Goal: Information Seeking & Learning: Compare options

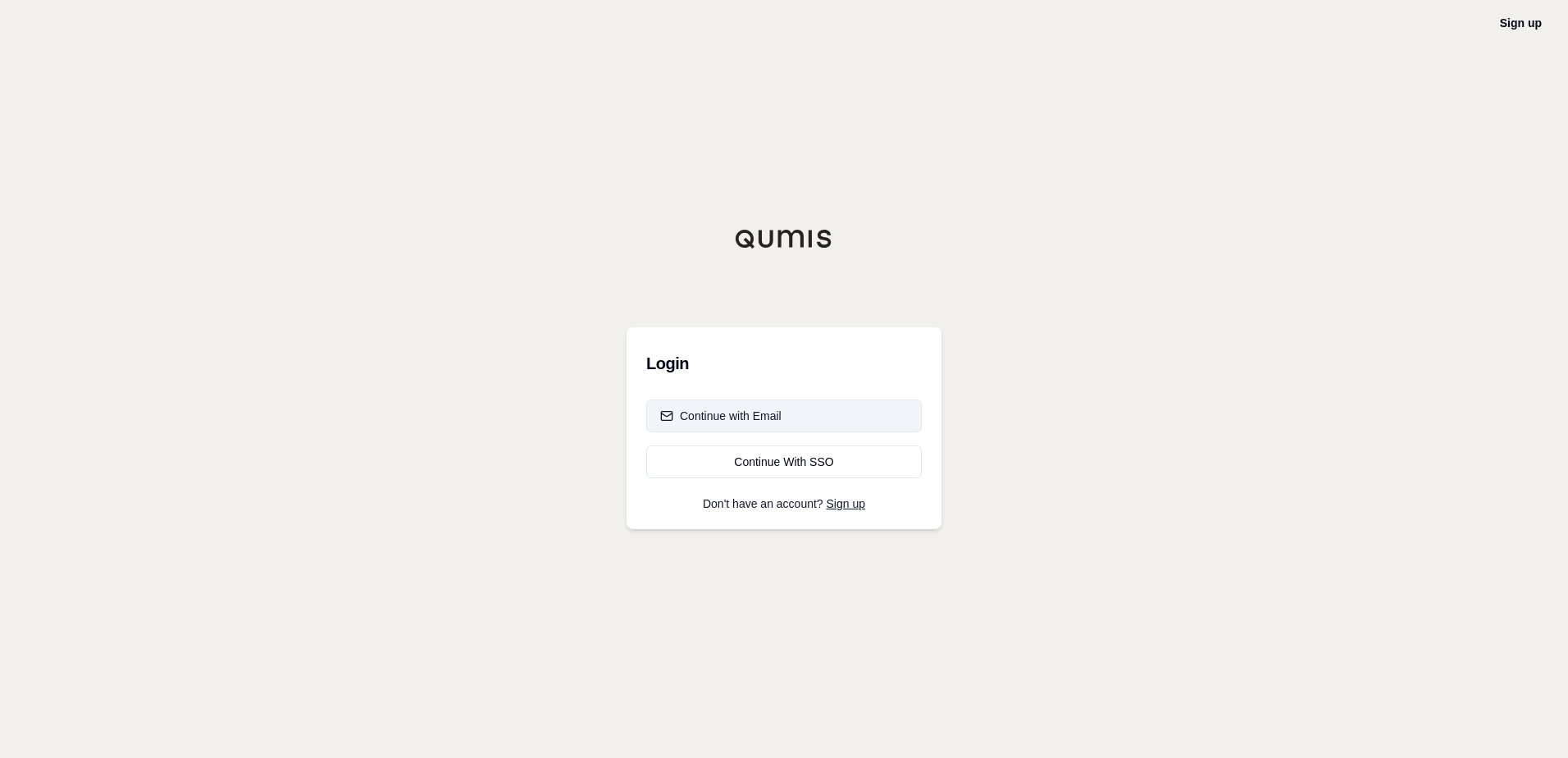
click at [739, 411] on div "Continue with Email" at bounding box center [721, 416] width 121 height 17
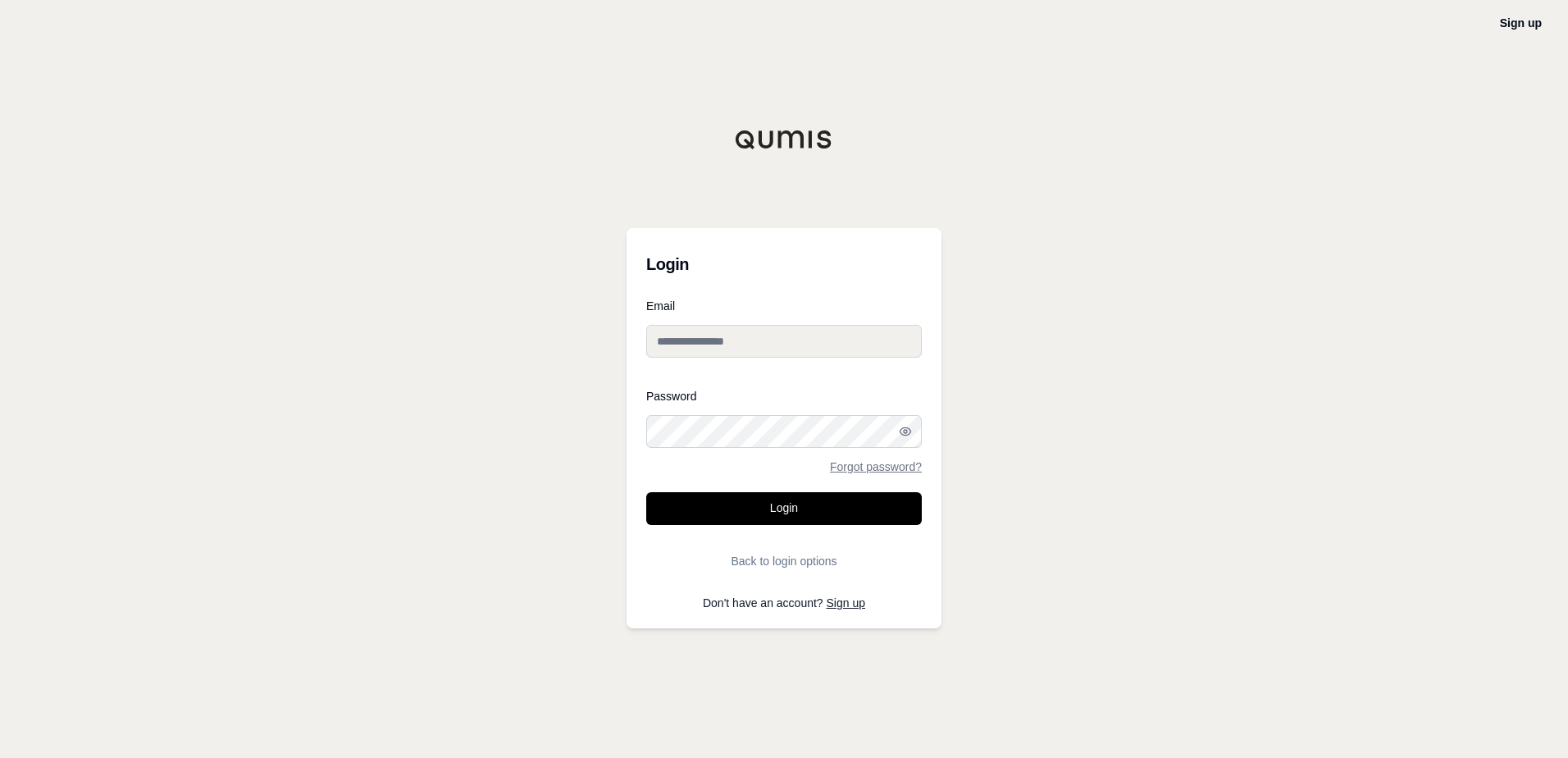
type input "**********"
click at [786, 503] on button "Login" at bounding box center [784, 509] width 276 height 33
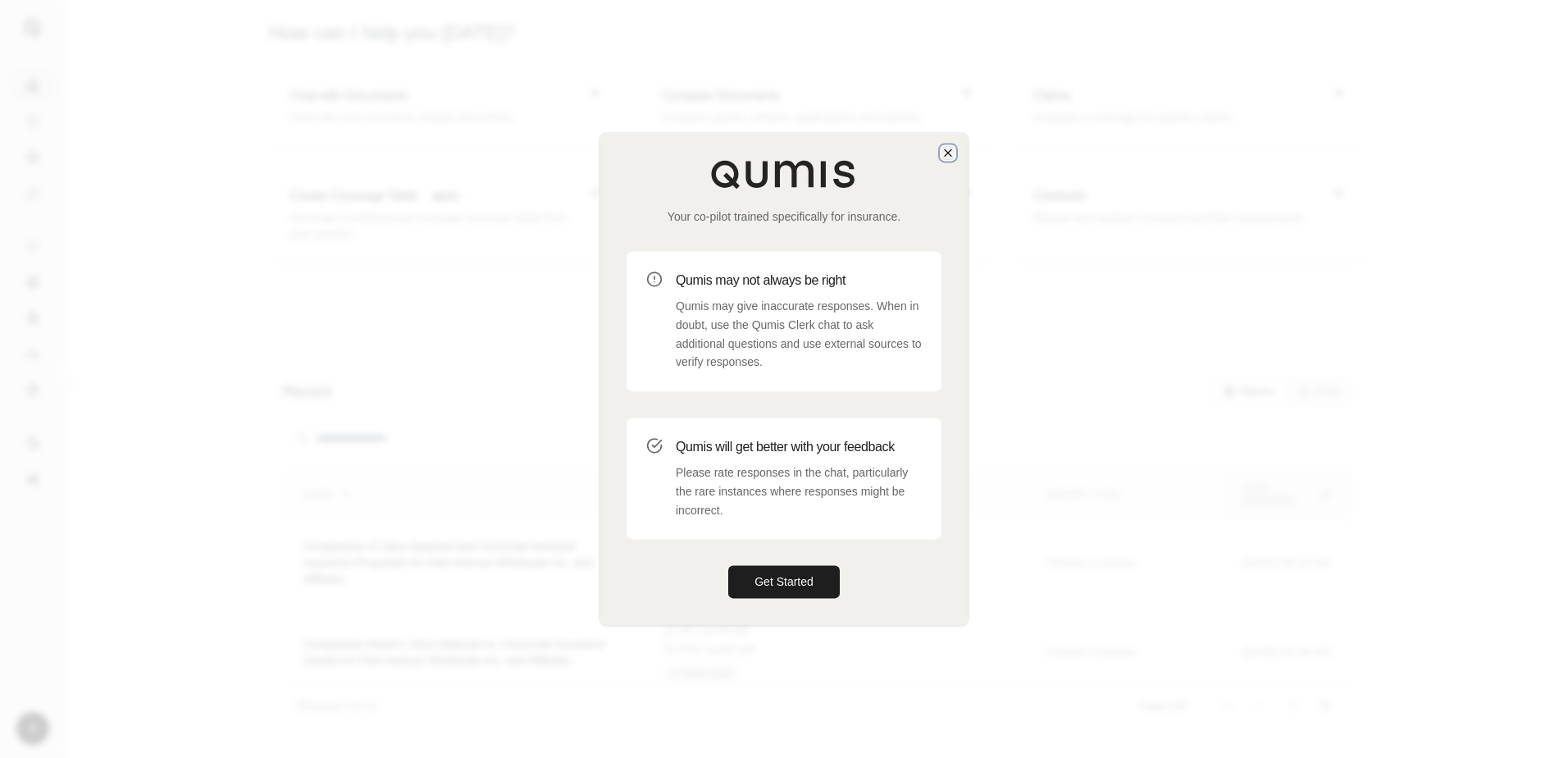
click at [949, 150] on icon "button" at bounding box center [948, 152] width 13 height 13
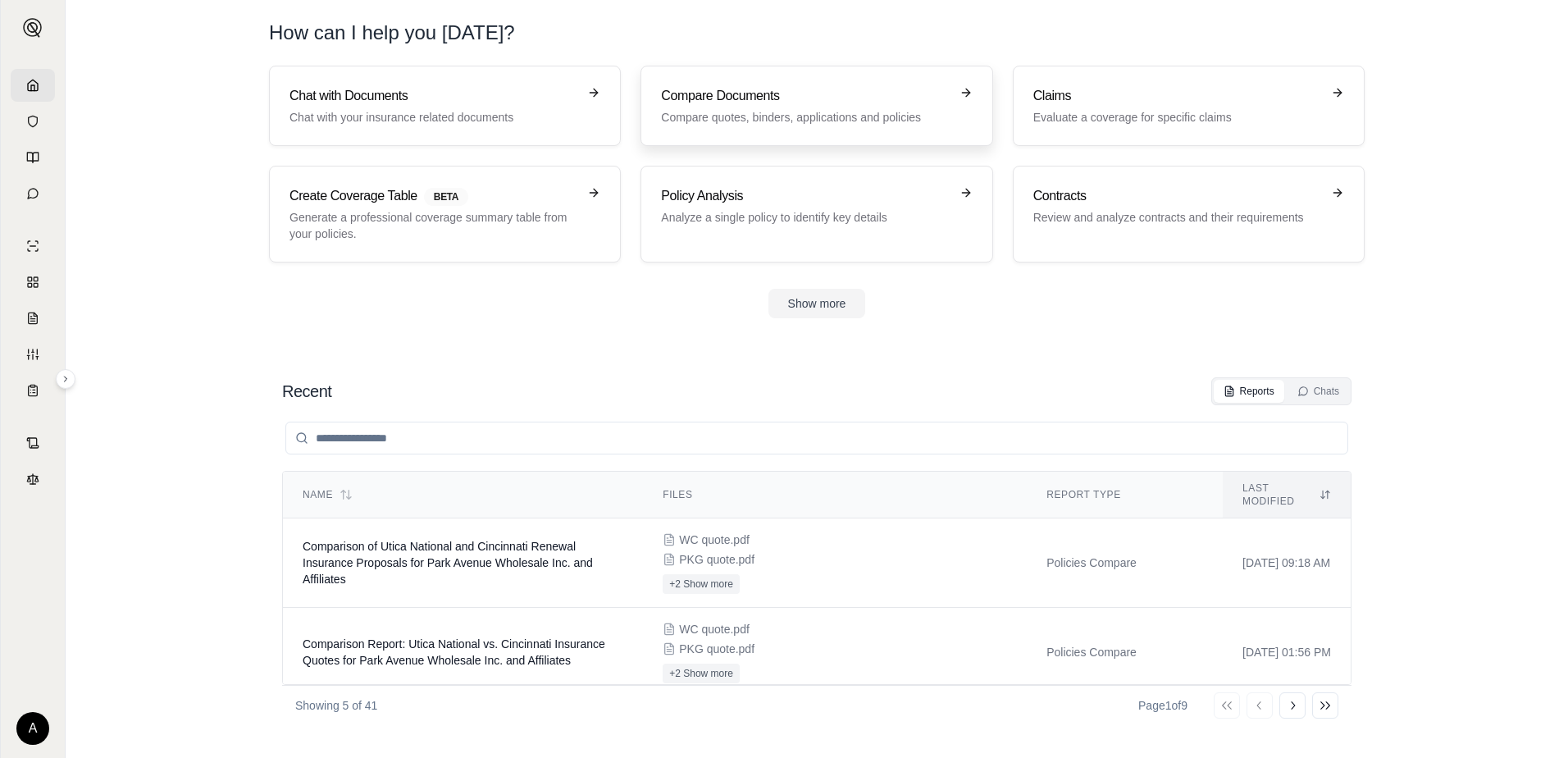
click at [696, 95] on h3 "Compare Documents" at bounding box center [805, 96] width 288 height 20
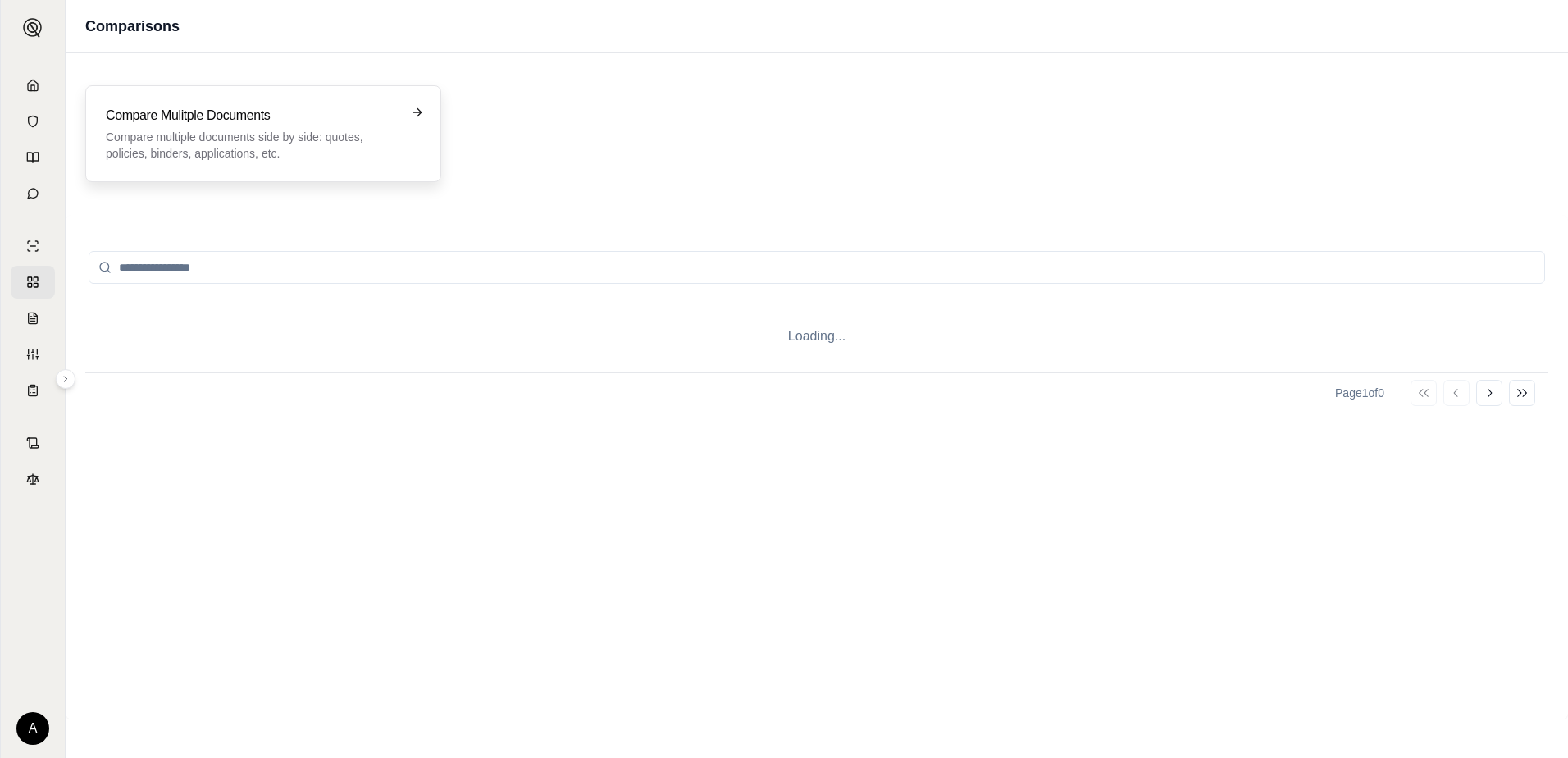
click at [178, 124] on h3 "Compare Mulitple Documents" at bounding box center [251, 115] width 292 height 20
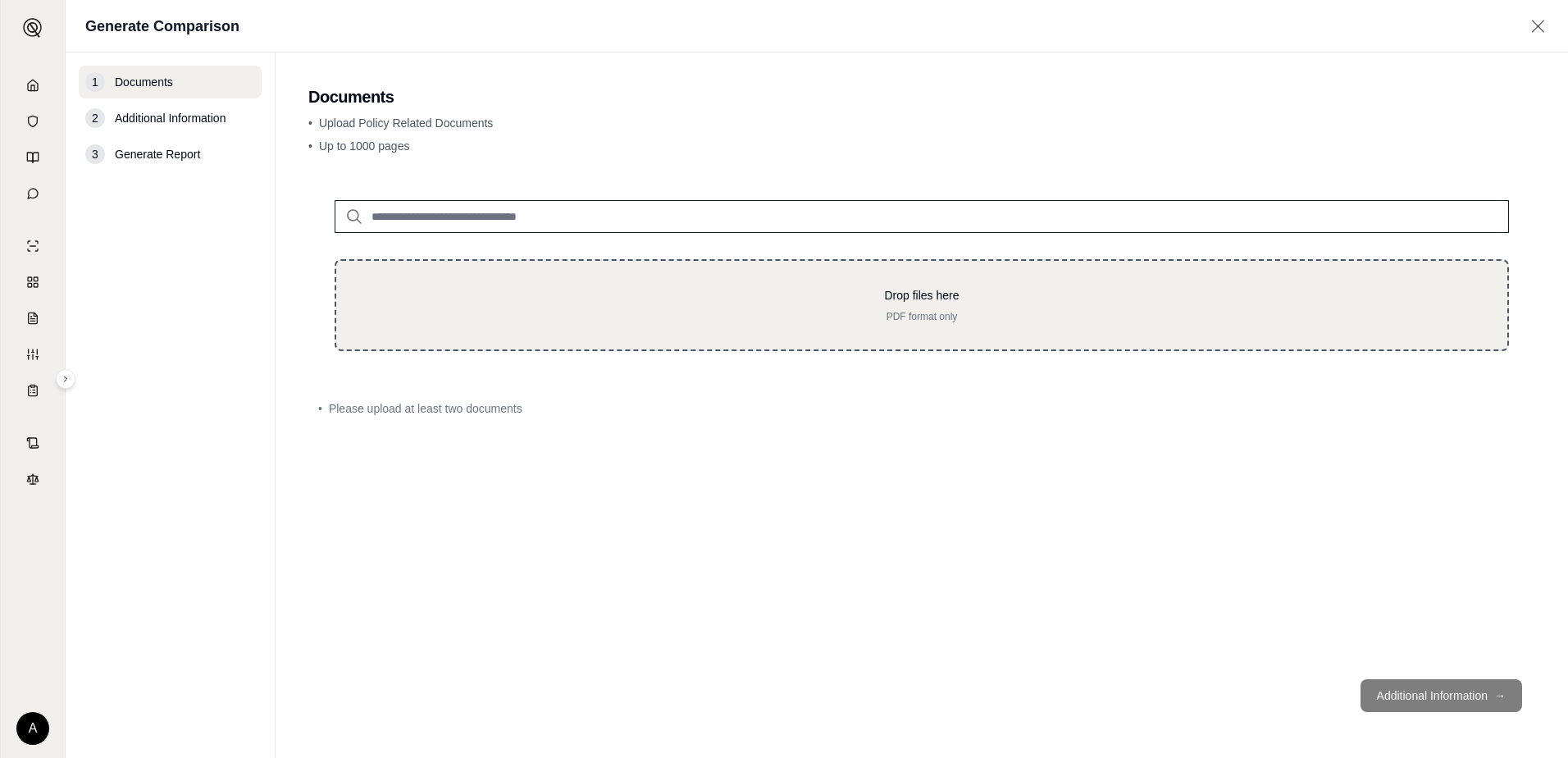
click at [854, 299] on p "Drop files here" at bounding box center [922, 295] width 1119 height 17
click at [561, 301] on p "Drop files here" at bounding box center [922, 295] width 1119 height 17
type input "**********"
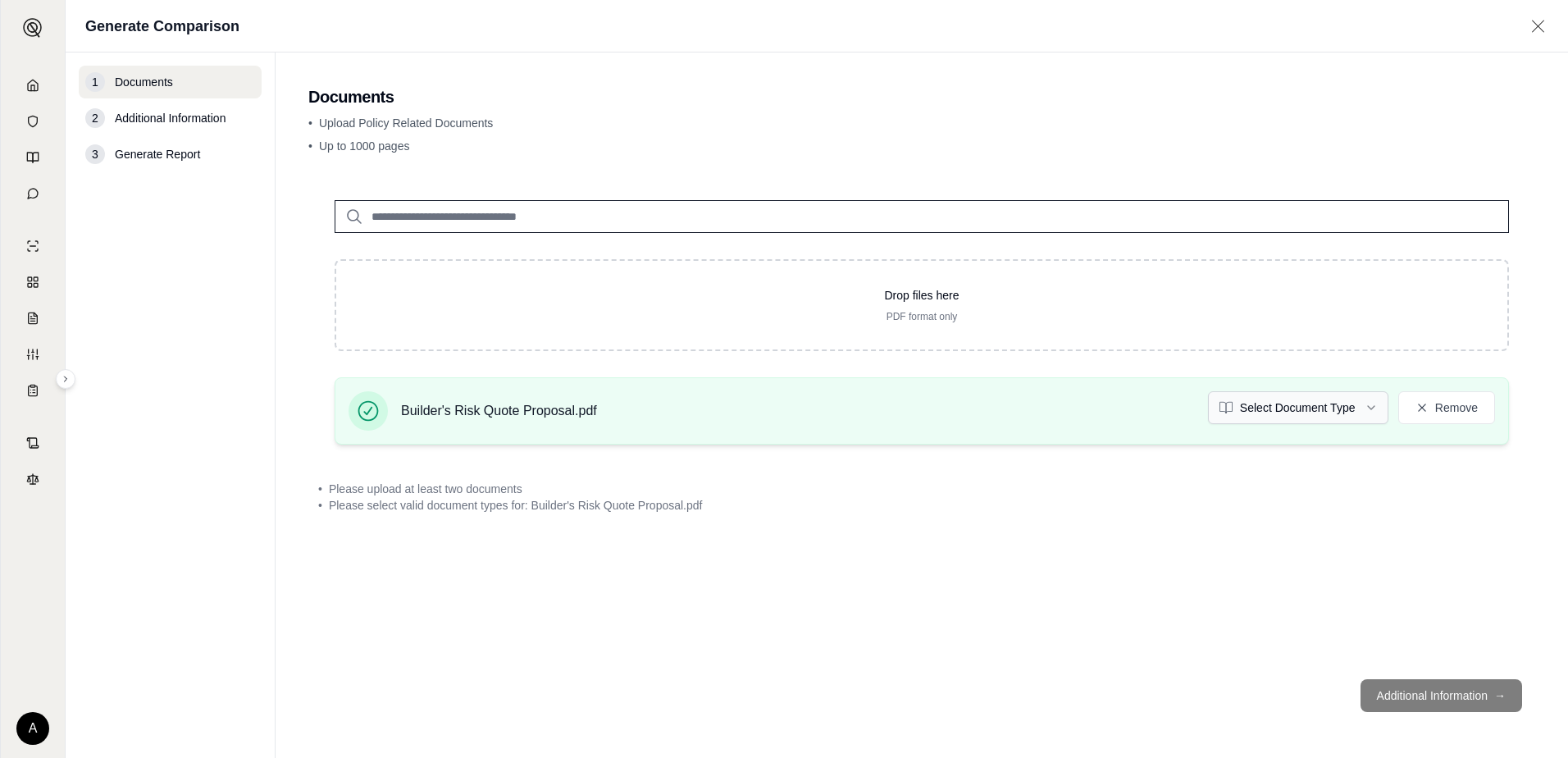
click at [1258, 409] on html "A Generate Comparison 1 Documents 2 Additional Information 3 Generate Report Do…" at bounding box center [784, 379] width 1568 height 758
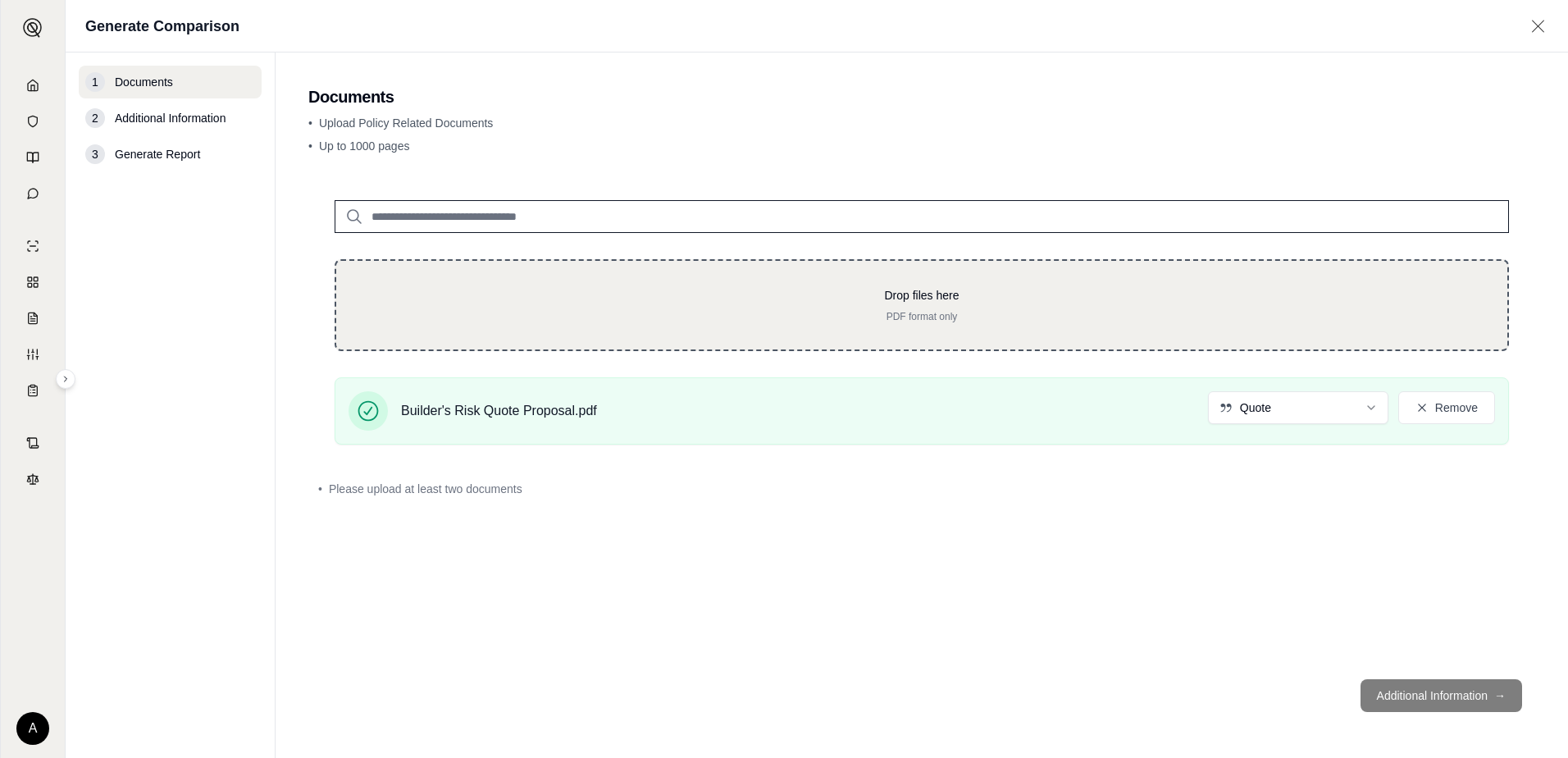
click at [744, 275] on div "Drop files here PDF format only" at bounding box center [921, 305] width 1175 height 92
type input "**********"
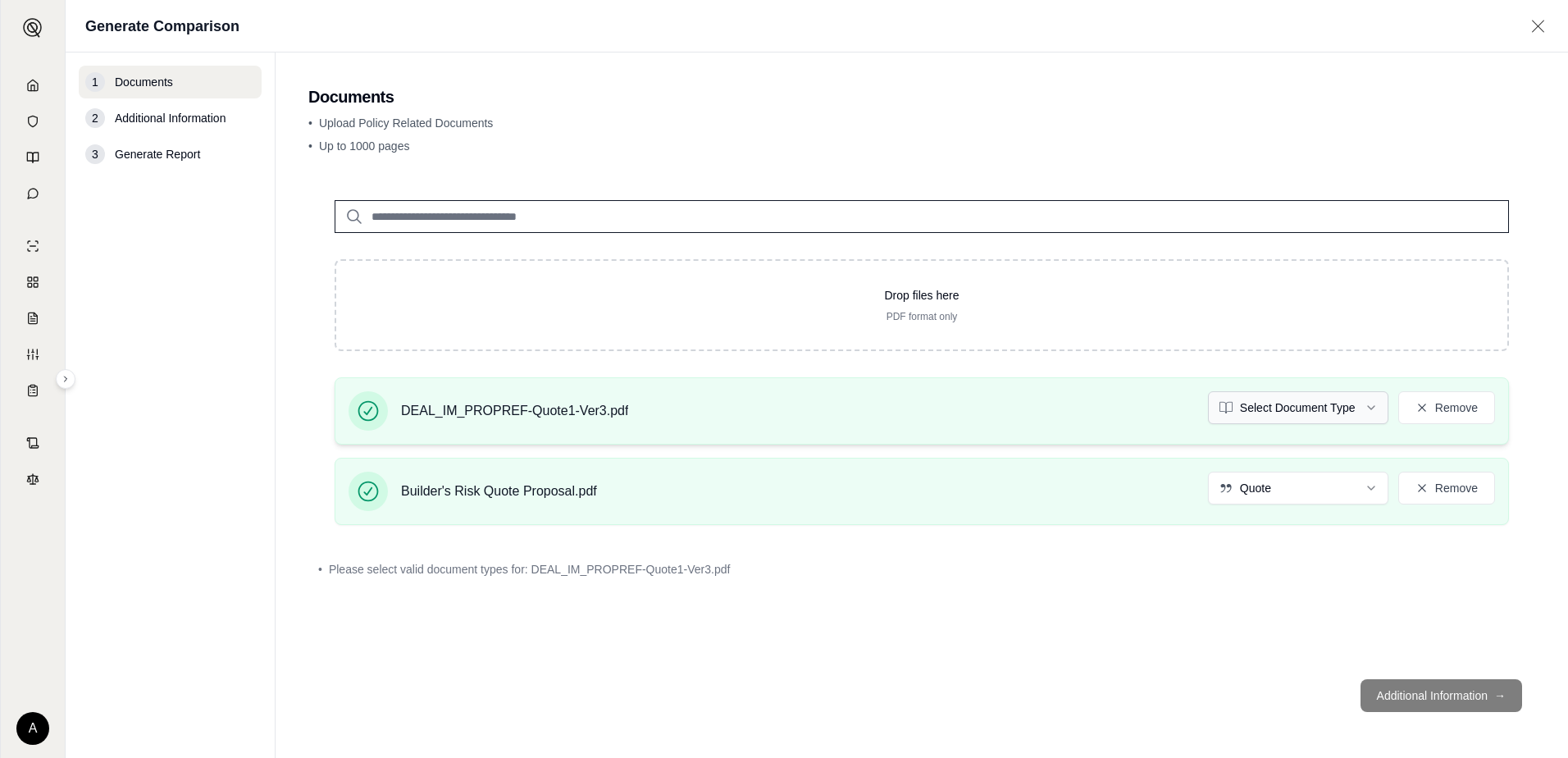
click at [1252, 409] on html "A Generate Comparison 1 Documents 2 Additional Information 3 Generate Report Do…" at bounding box center [784, 379] width 1568 height 758
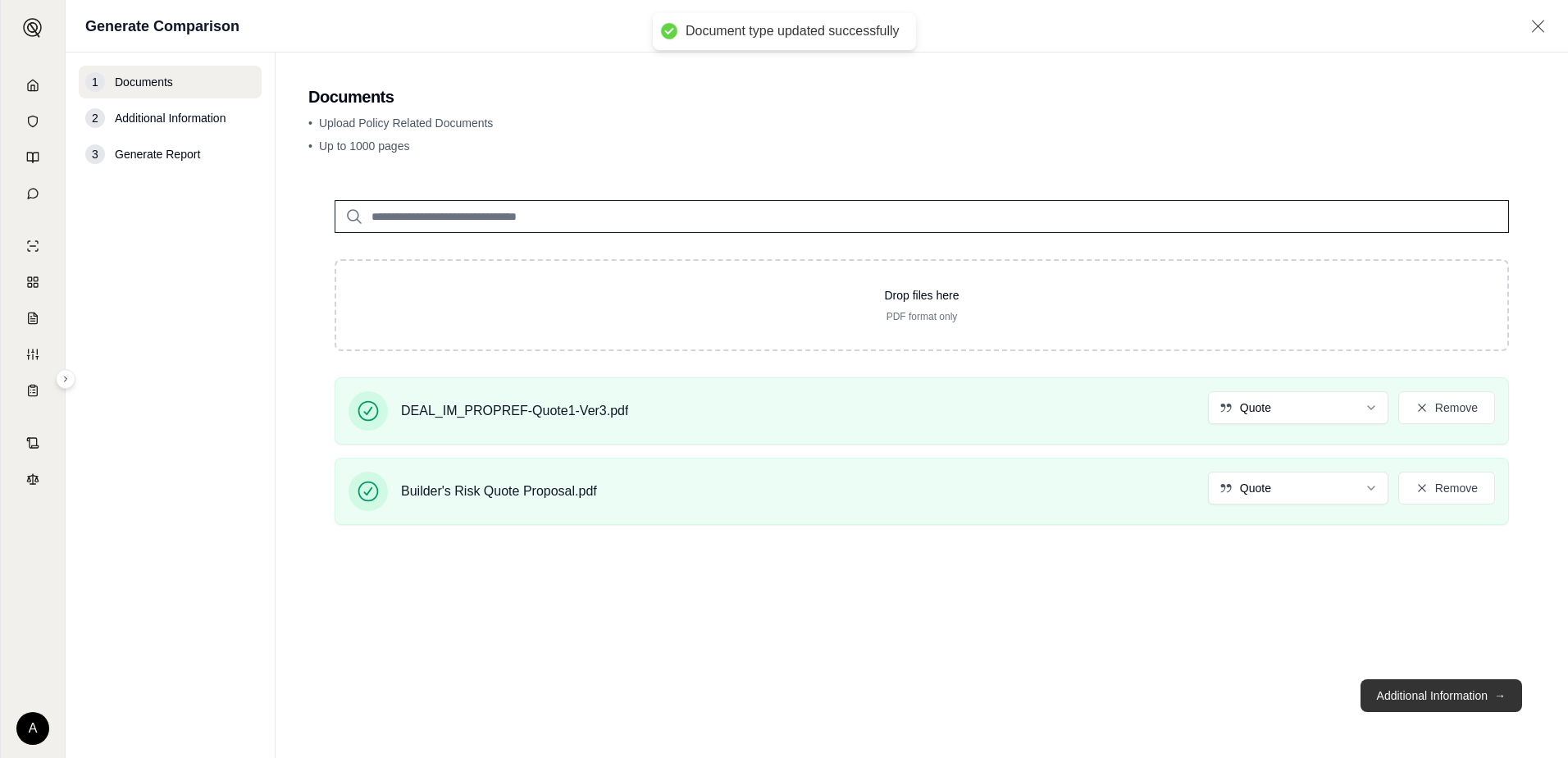
click at [1431, 691] on button "Additional Information →" at bounding box center [1441, 695] width 161 height 33
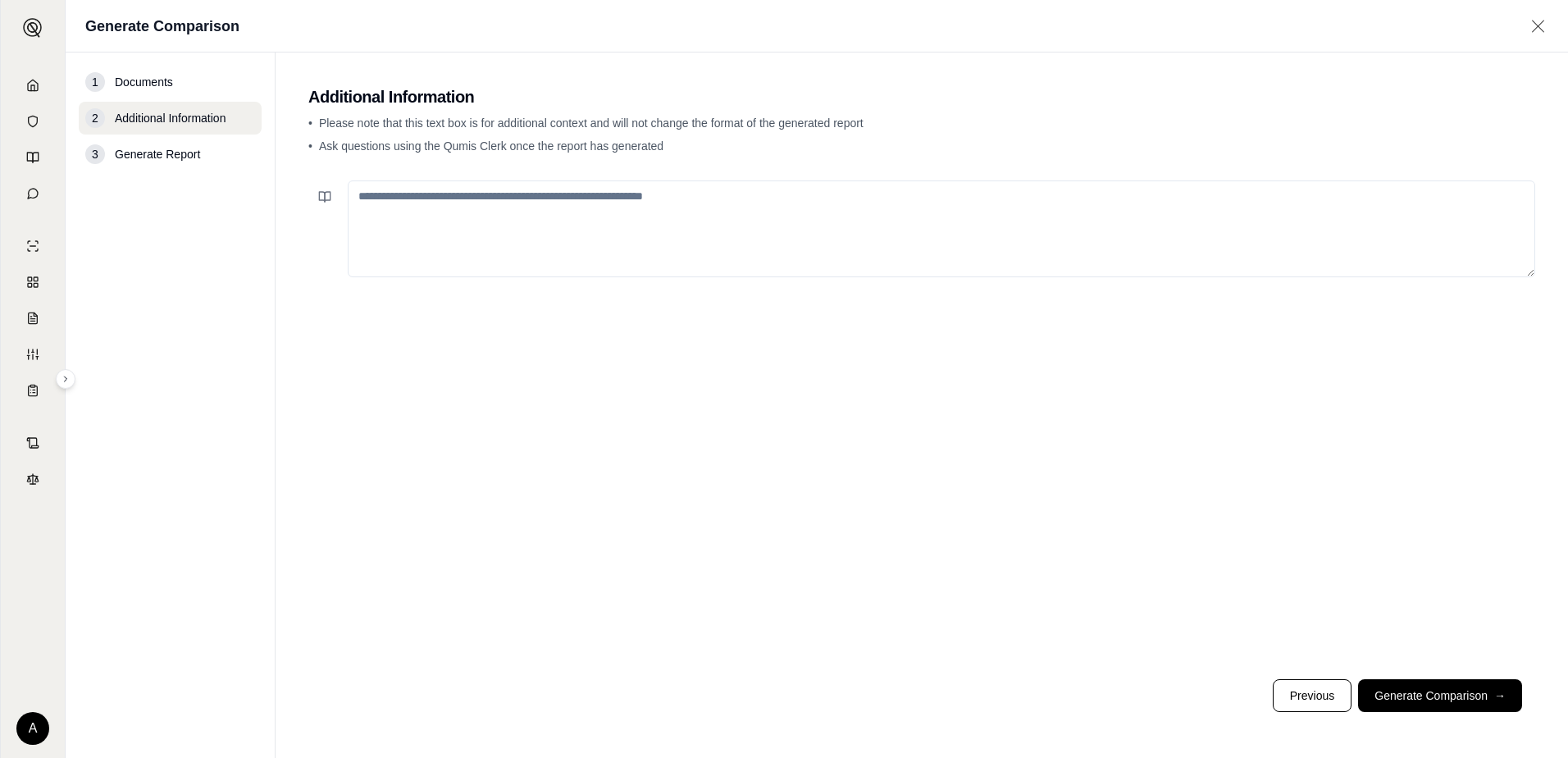
click at [506, 221] on textarea at bounding box center [942, 228] width 1187 height 97
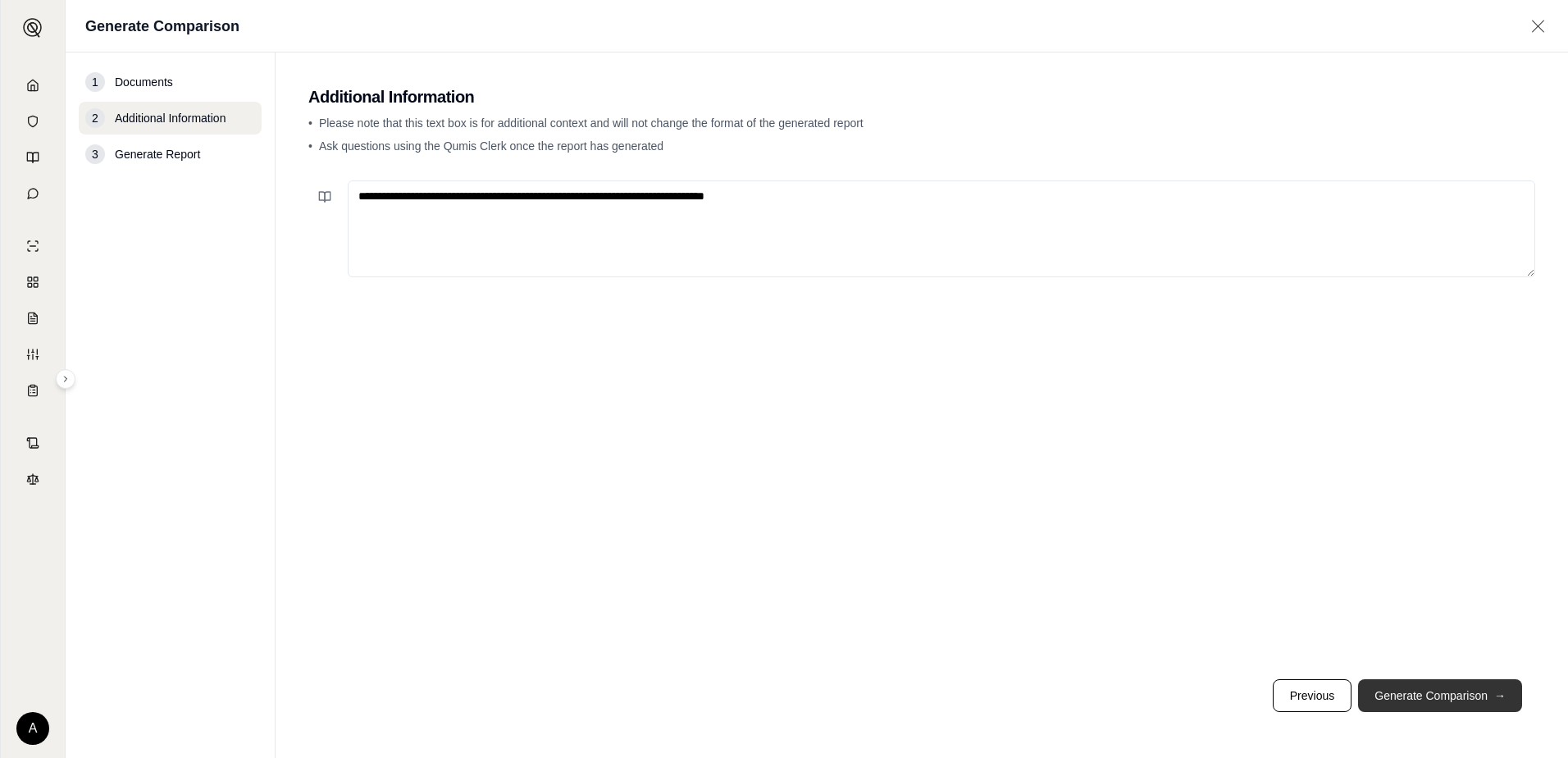
type textarea "**********"
click at [1469, 706] on button "Generate Comparison →" at bounding box center [1441, 695] width 164 height 33
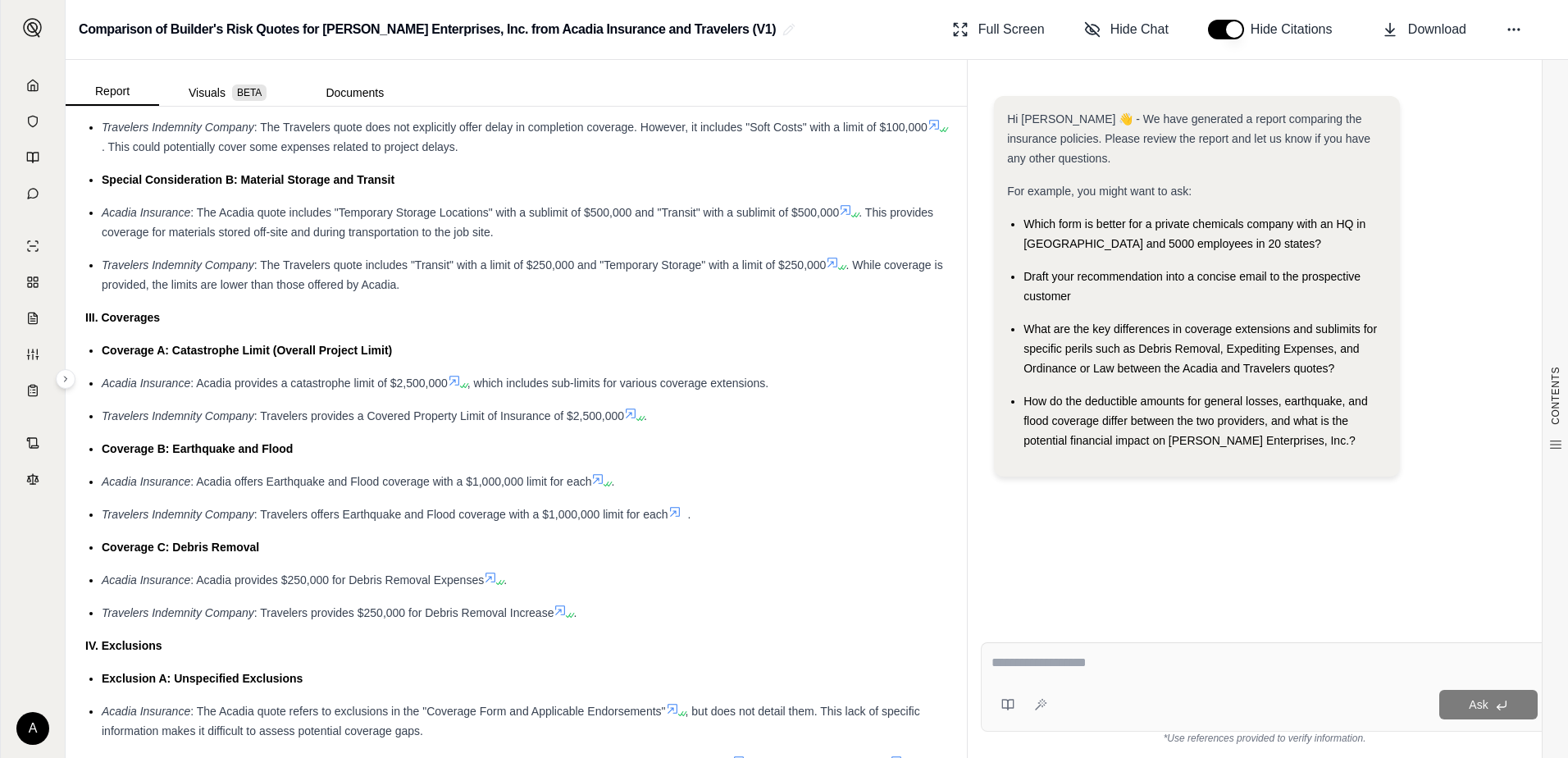
scroll to position [1313, 0]
drag, startPoint x: 378, startPoint y: 413, endPoint x: 485, endPoint y: 414, distance: 107.0
click at [485, 414] on span ": Travelers provides a Covered Property Limit of Insurance of $2,500,000" at bounding box center [439, 414] width 370 height 13
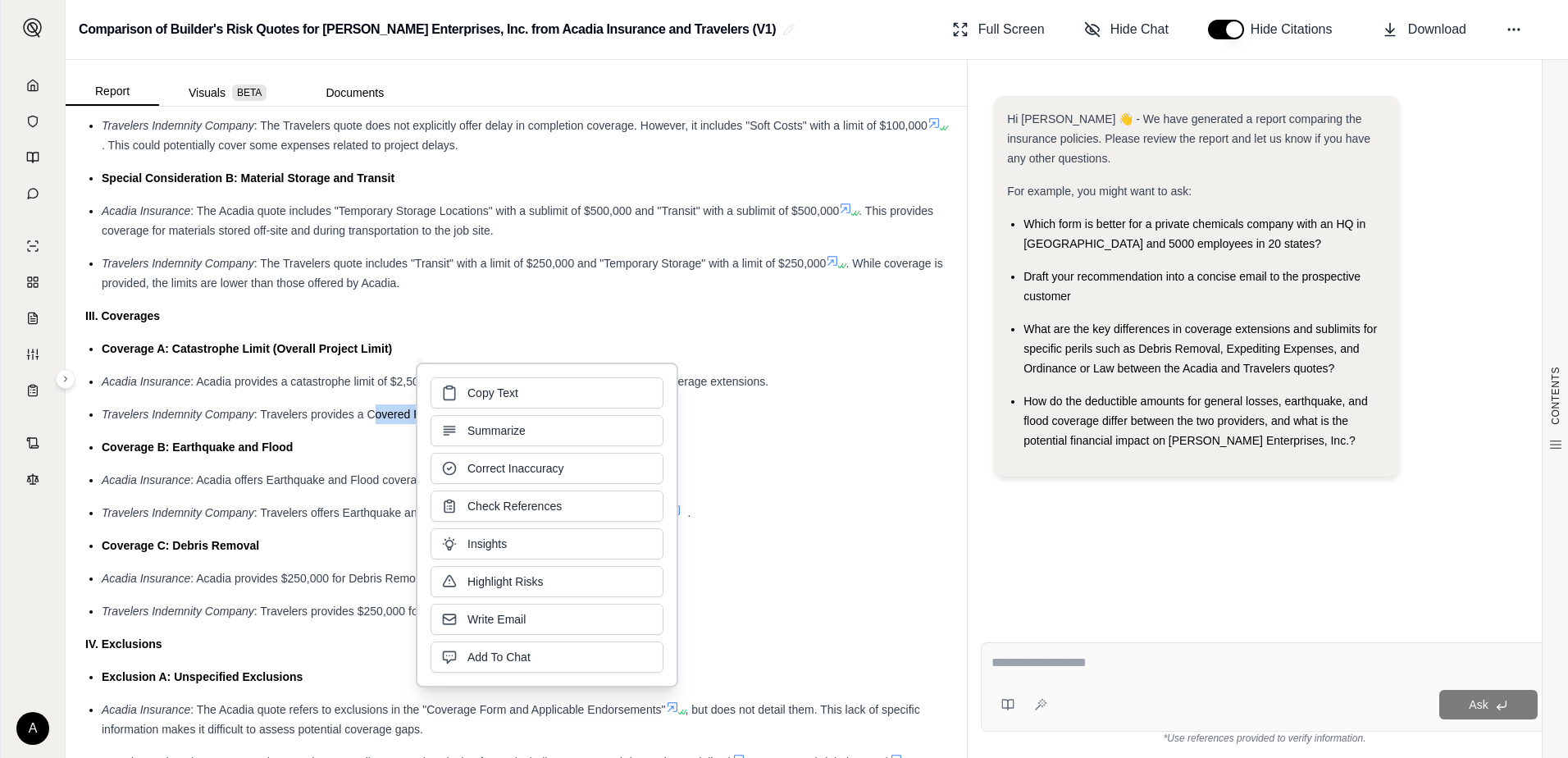
drag, startPoint x: 485, startPoint y: 414, endPoint x: 379, endPoint y: 441, distance: 109.4
click at [379, 441] on div "Coverage B: Earthquake and Flood" at bounding box center [524, 447] width 846 height 20
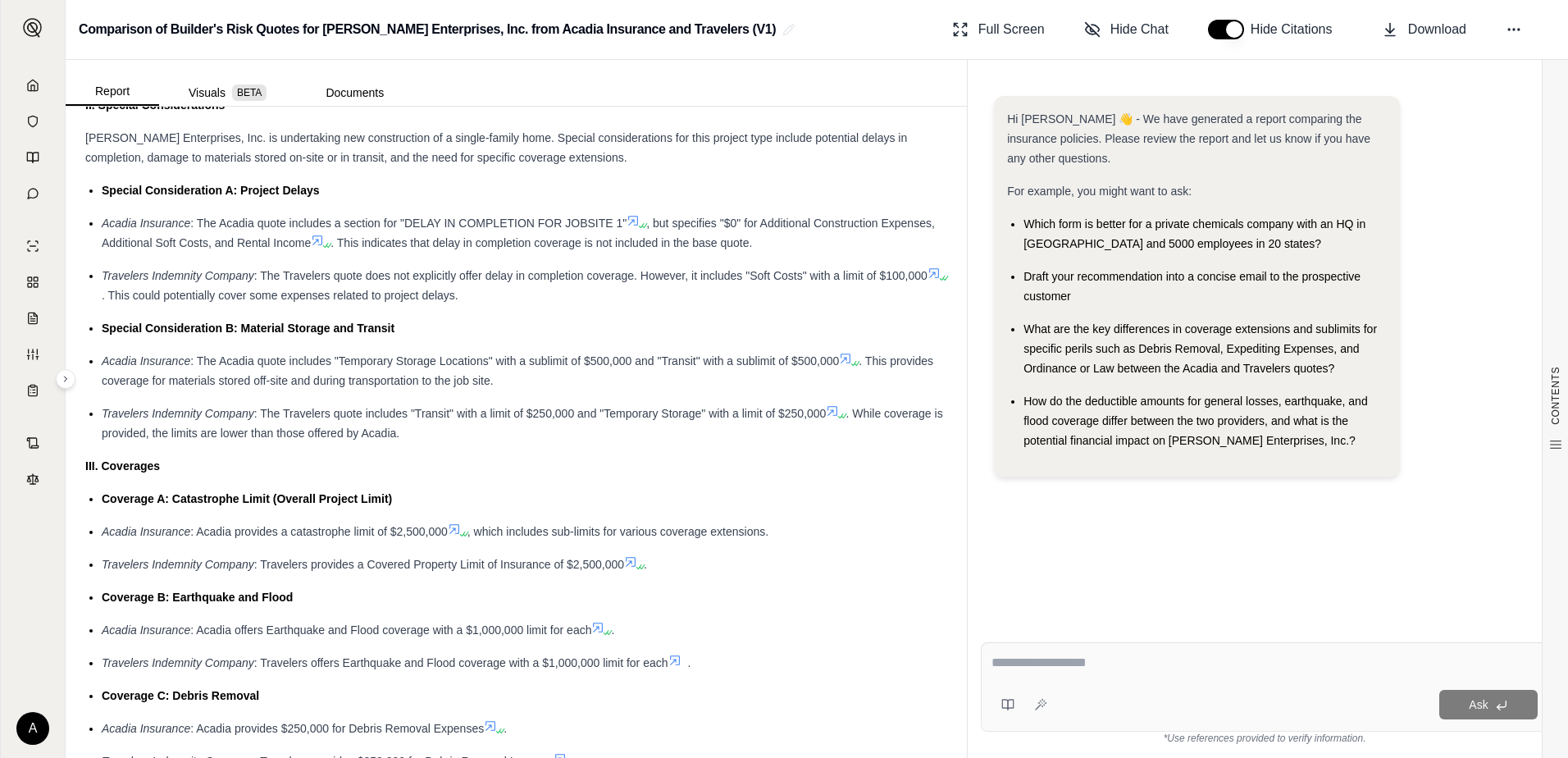
scroll to position [1230, 0]
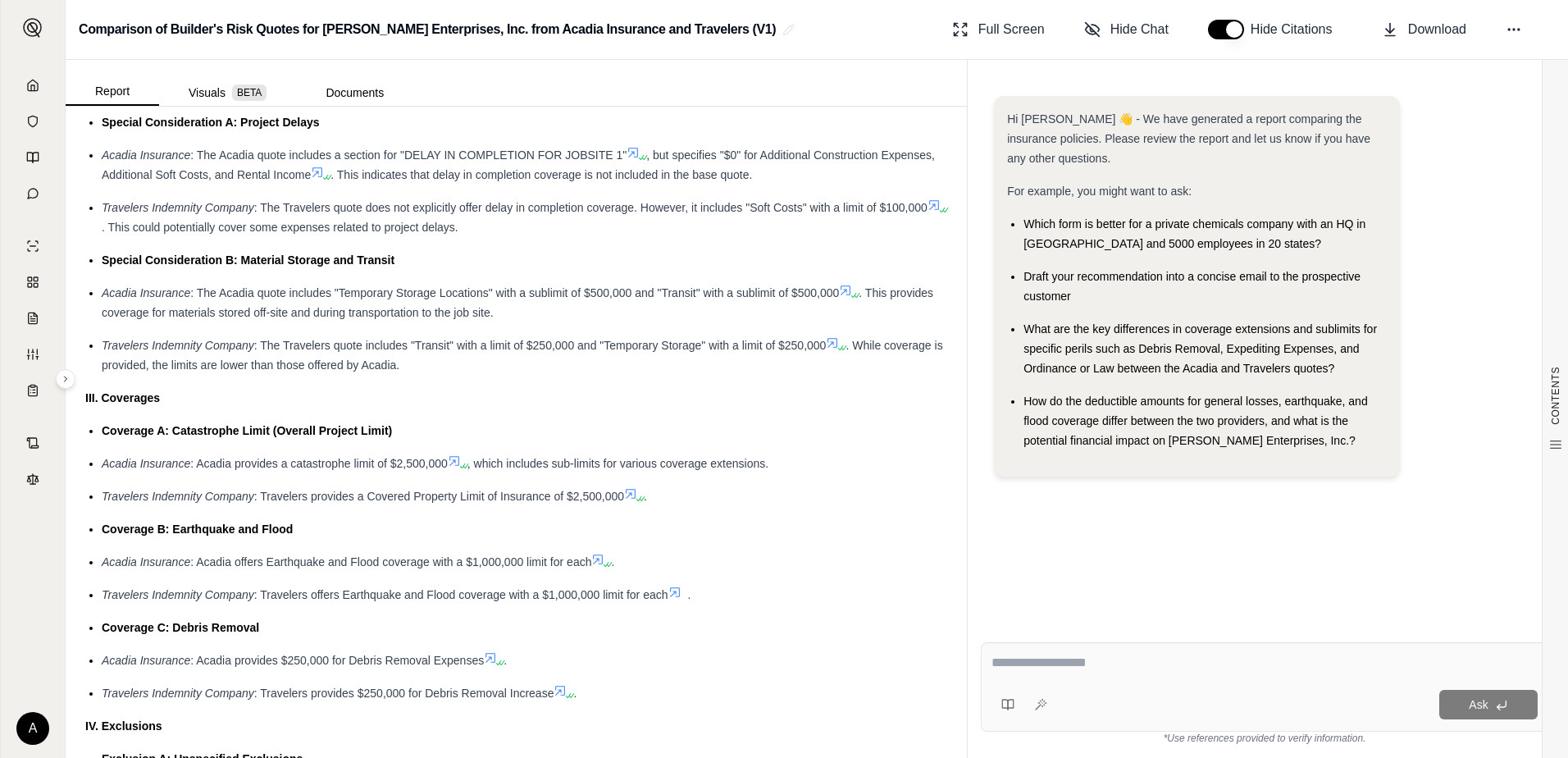
click at [1029, 669] on textarea at bounding box center [1265, 663] width 546 height 20
type textarea "**********"
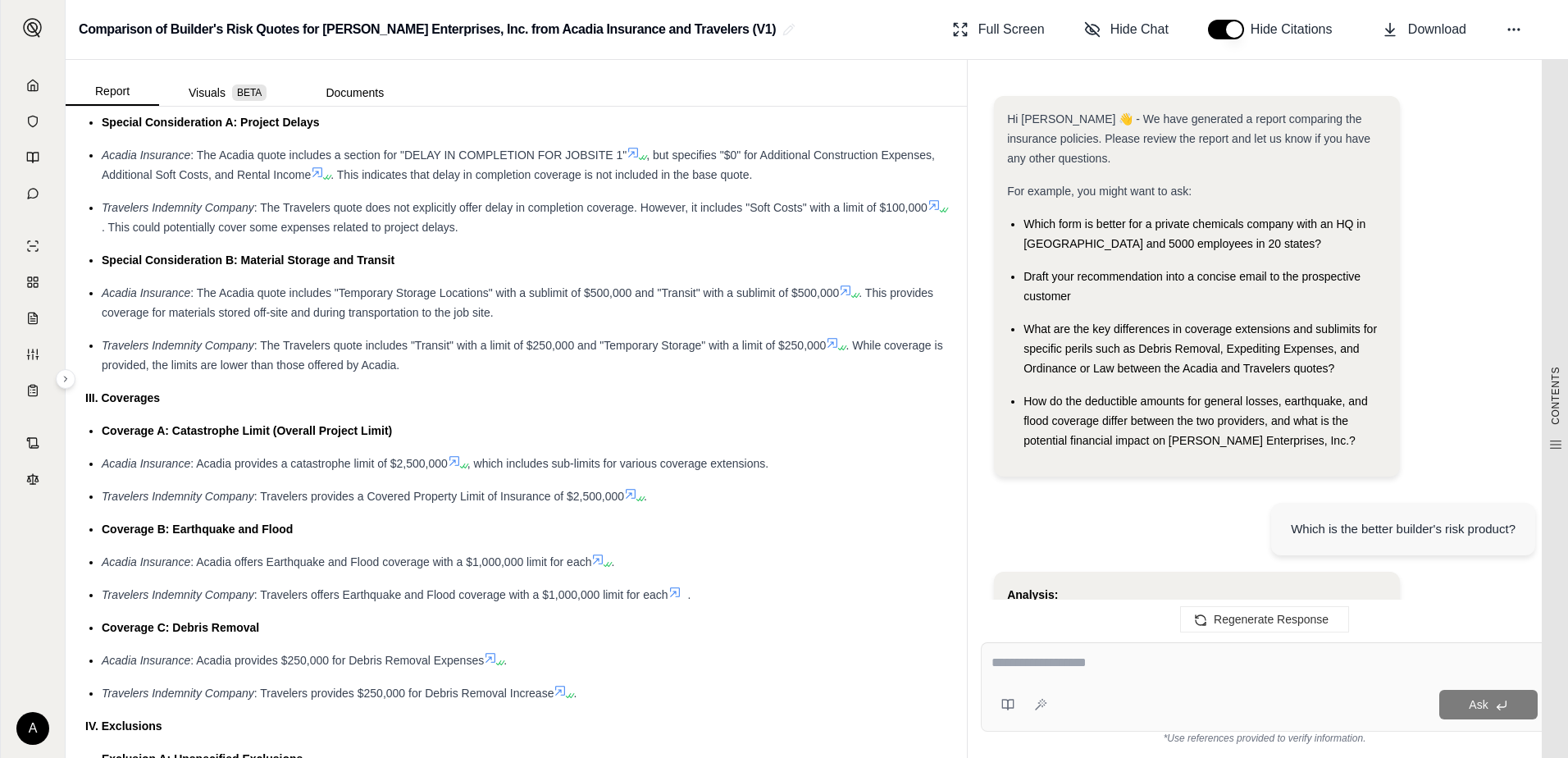
scroll to position [2771, 0]
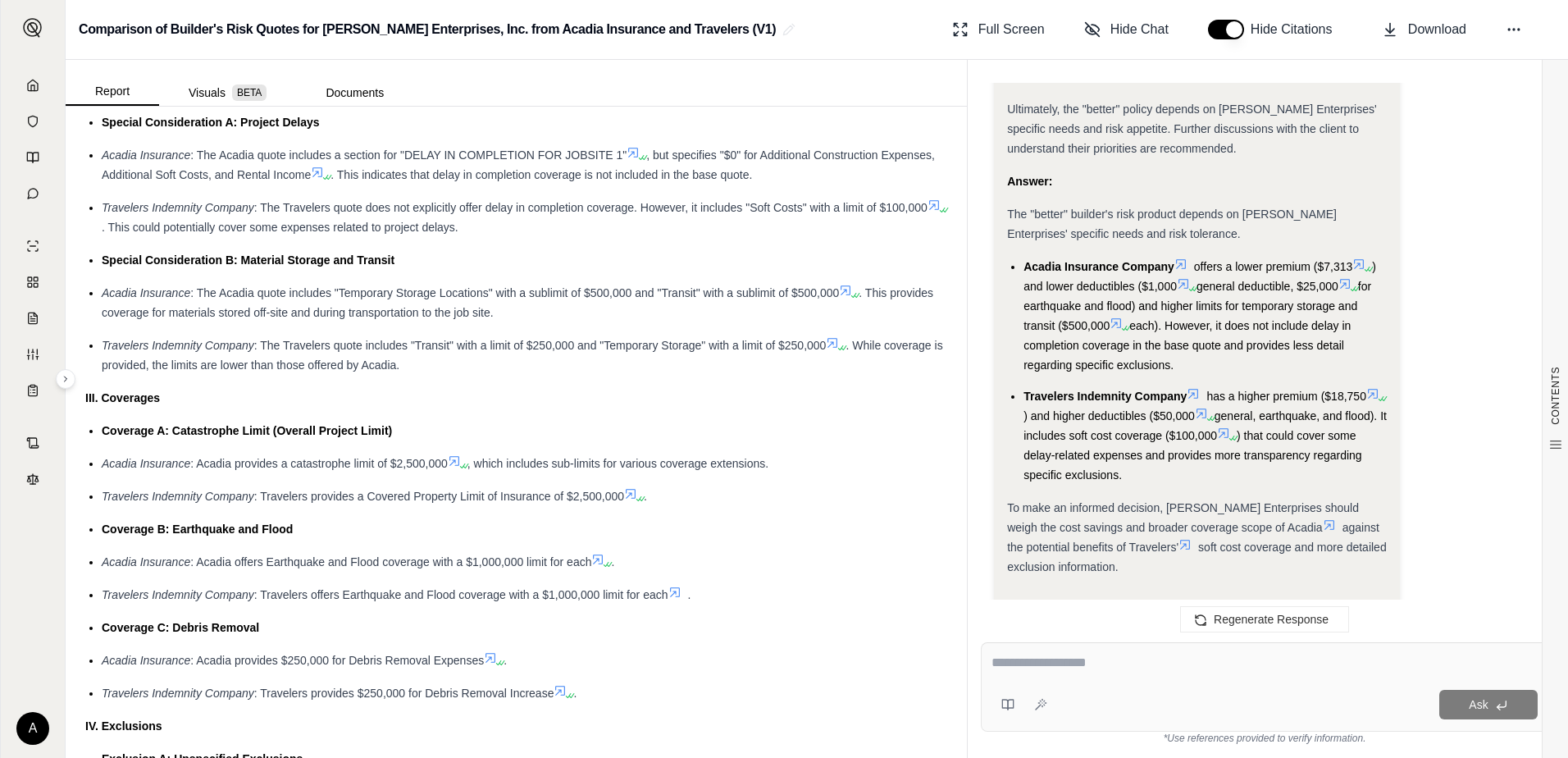
drag, startPoint x: 1189, startPoint y: 298, endPoint x: 1140, endPoint y: 290, distance: 49.6
click at [1140, 290] on li "Acadia Insurance Company offers a lower premium ($7,313 ) and lower deductibles…" at bounding box center [1205, 315] width 363 height 118
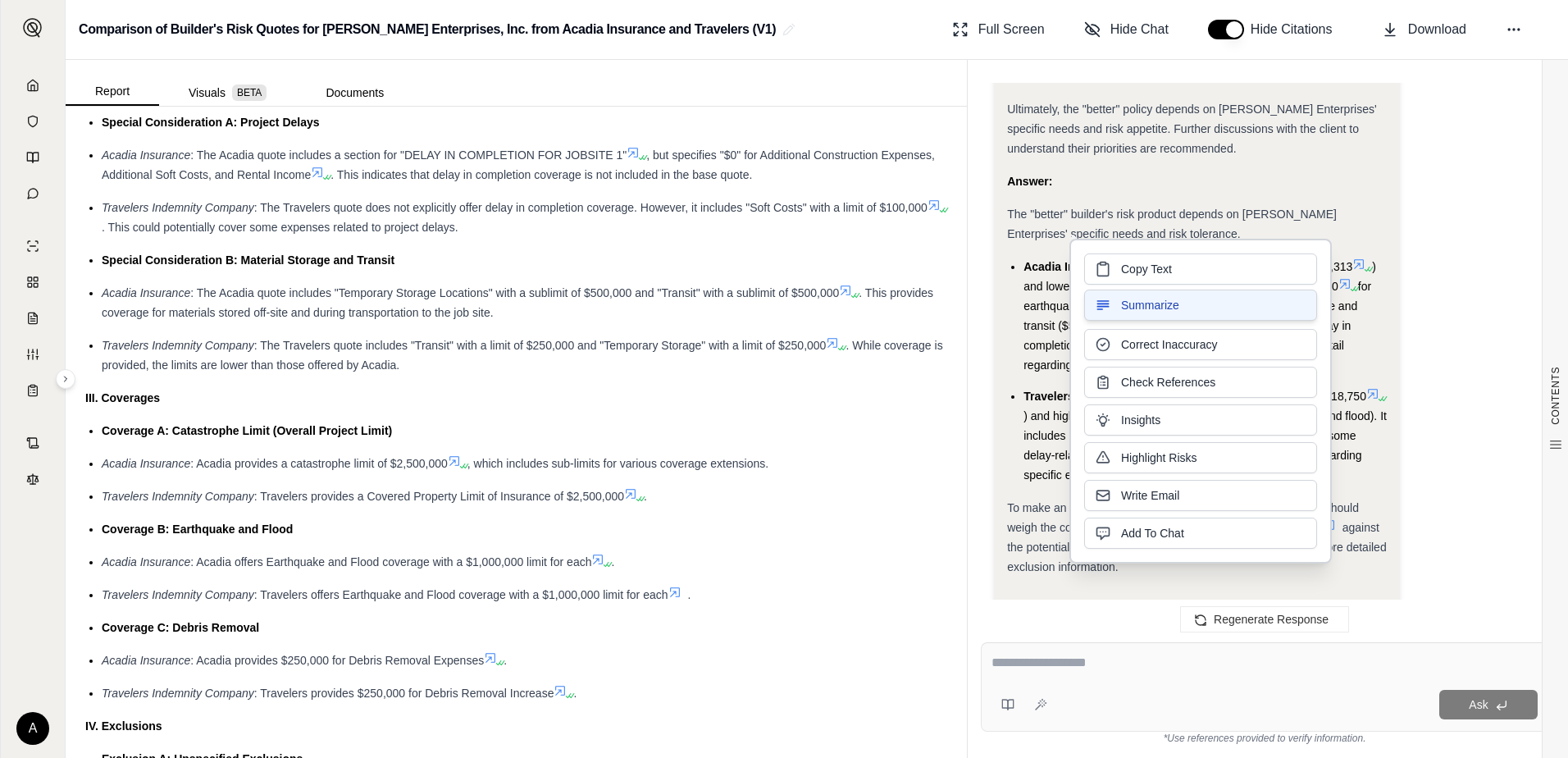
click at [1140, 290] on div "Copy Text Summarize Correct Inaccuracy Check References Insights Highlight Risk…" at bounding box center [1201, 401] width 233 height 295
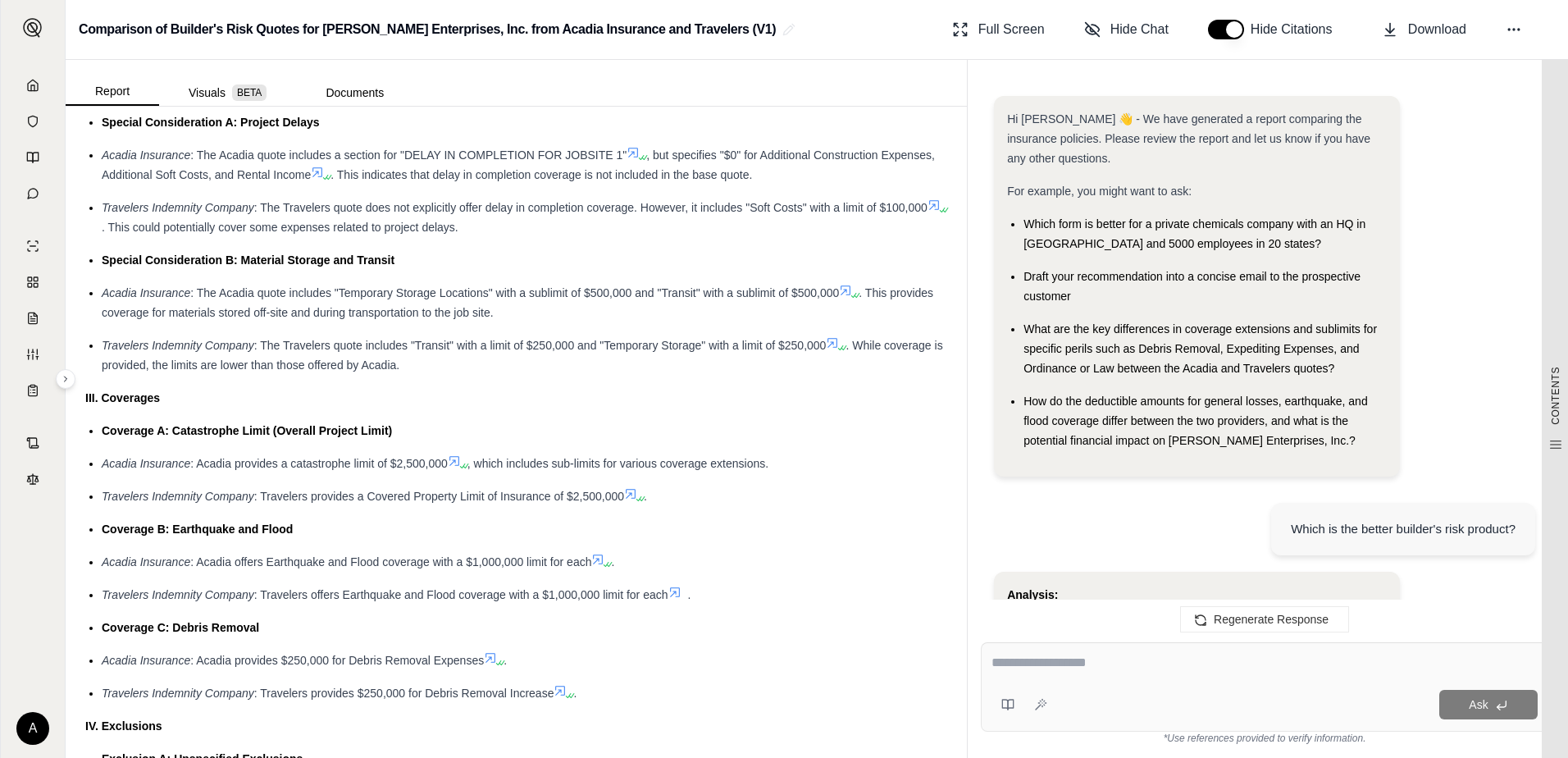
scroll to position [2906, 0]
